Goal: Task Accomplishment & Management: Manage account settings

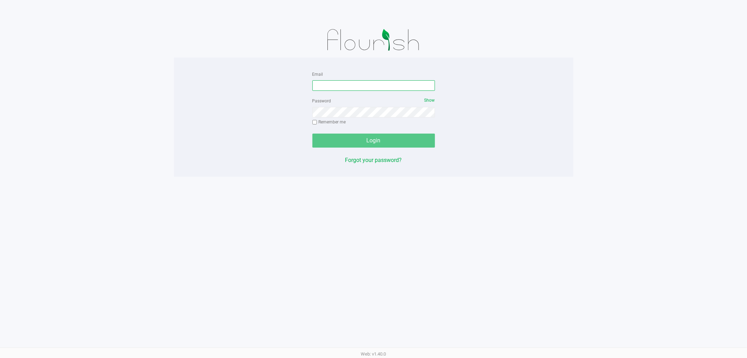
click at [364, 88] on input "Email" at bounding box center [373, 85] width 123 height 11
type input "[EMAIL_ADDRESS][DOMAIN_NAME]"
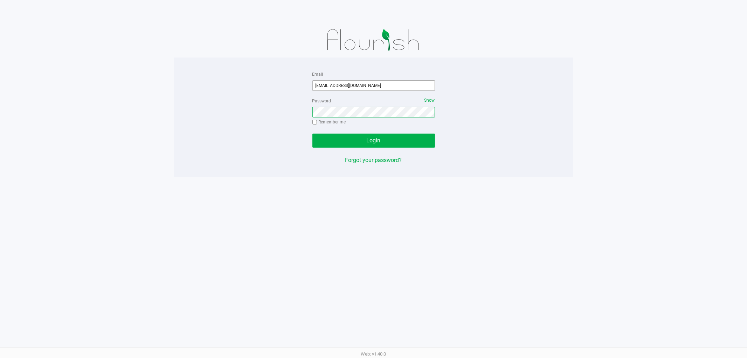
click at [312, 133] on button "Login" at bounding box center [373, 140] width 123 height 14
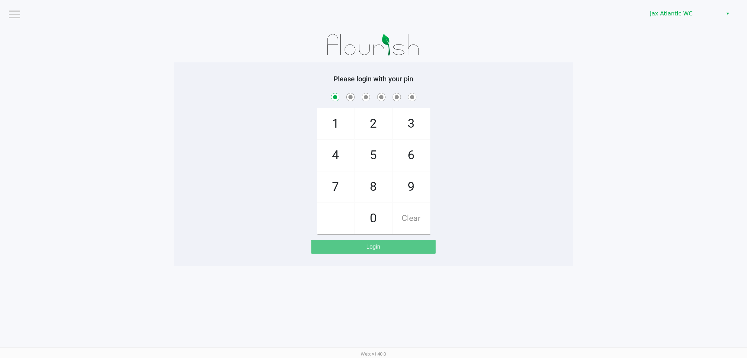
checkbox input "true"
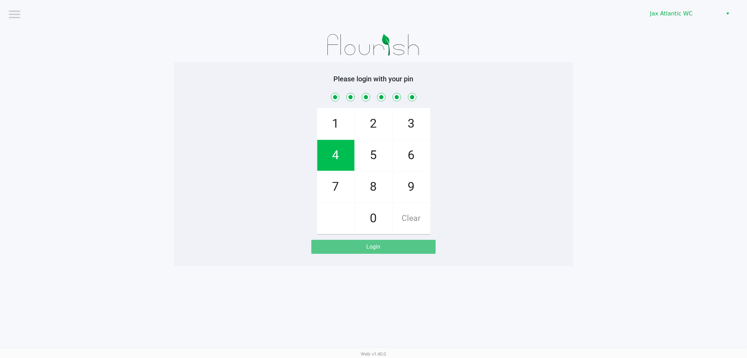
checkbox input "true"
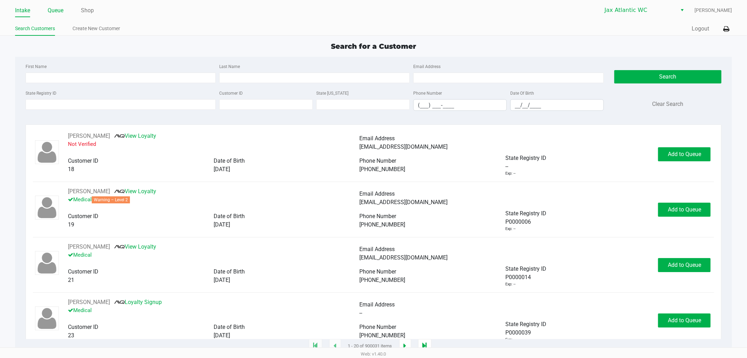
click at [58, 12] on link "Queue" at bounding box center [56, 11] width 16 height 10
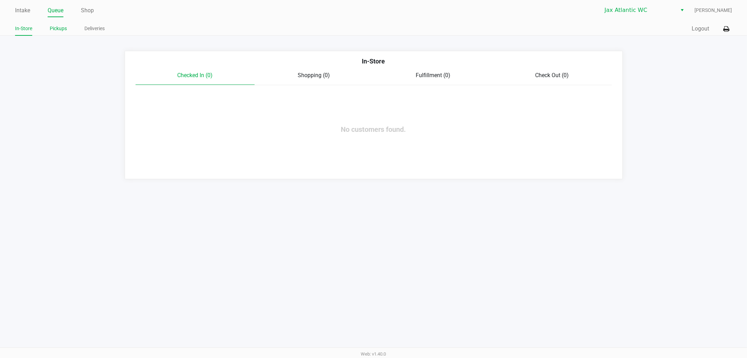
click at [62, 25] on link "Pickups" at bounding box center [58, 28] width 17 height 9
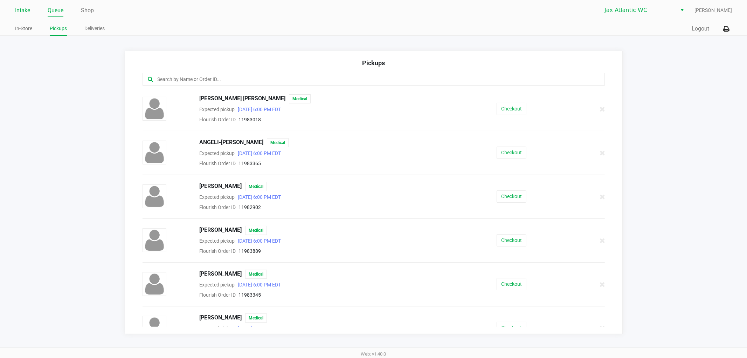
click at [19, 12] on link "Intake" at bounding box center [22, 11] width 15 height 10
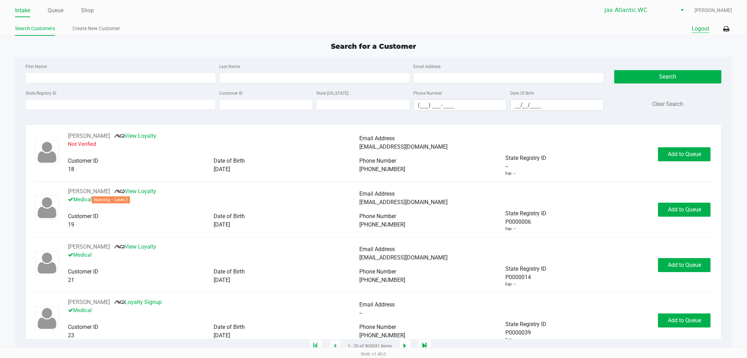
click at [695, 28] on button "Logout" at bounding box center [701, 29] width 18 height 8
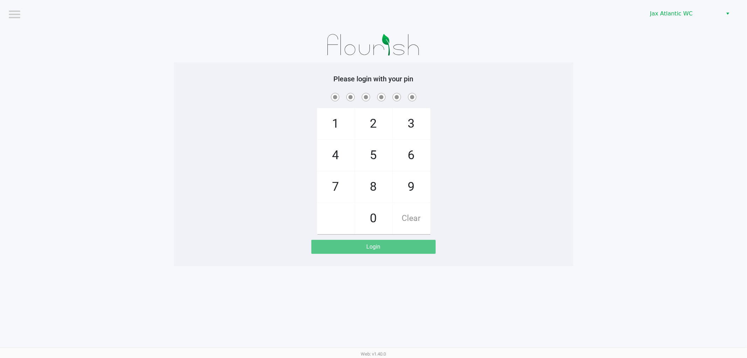
click at [16, 8] on input "checkbox" at bounding box center [14, 13] width 14 height 11
click at [21, 16] on div "Logout" at bounding box center [193, 15] width 368 height 8
click at [19, 16] on input "checkbox" at bounding box center [14, 13] width 14 height 11
checkbox input "true"
click at [21, 32] on li "Logout" at bounding box center [30, 31] width 42 height 23
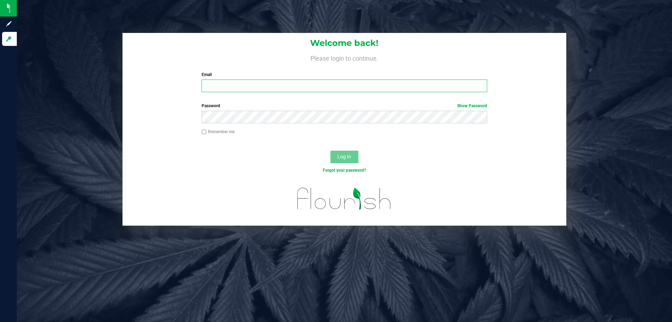
click at [231, 87] on input "Email" at bounding box center [344, 86] width 285 height 13
type input "[EMAIL_ADDRESS][DOMAIN_NAME]"
click at [331, 151] on button "Log In" at bounding box center [345, 157] width 28 height 13
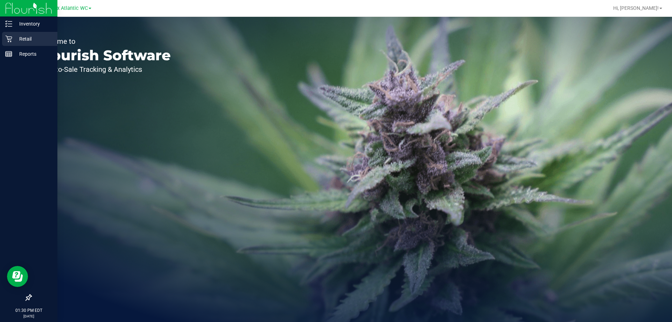
click at [15, 39] on p "Retail" at bounding box center [33, 39] width 42 height 8
